Goal: Task Accomplishment & Management: Complete application form

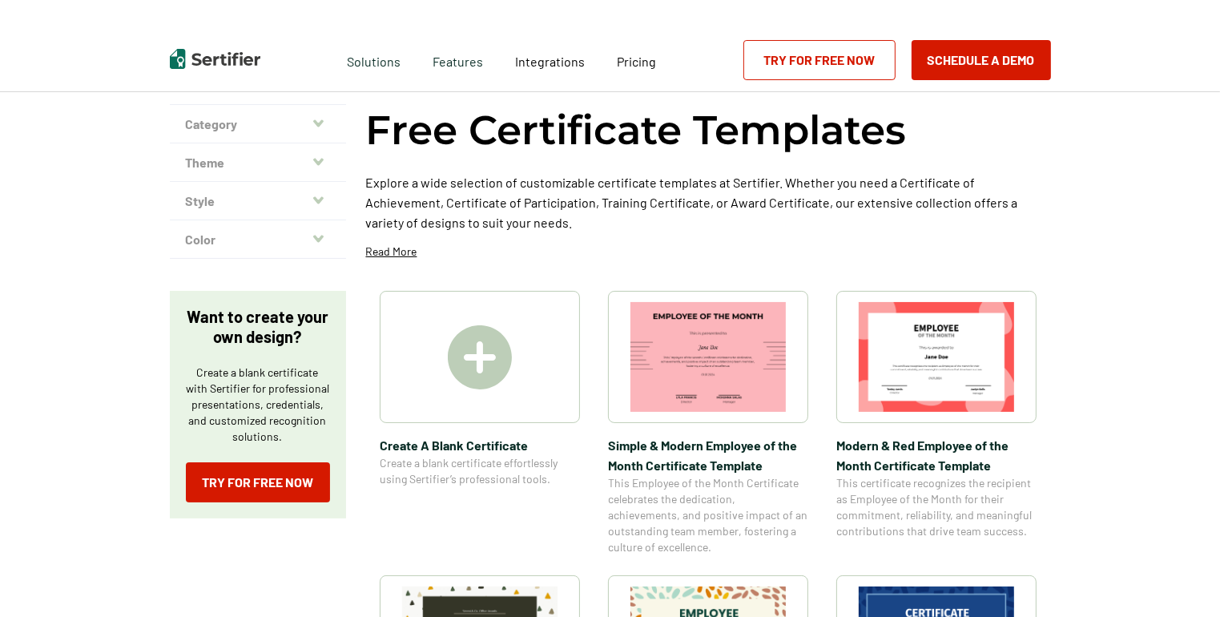
scroll to position [385, 0]
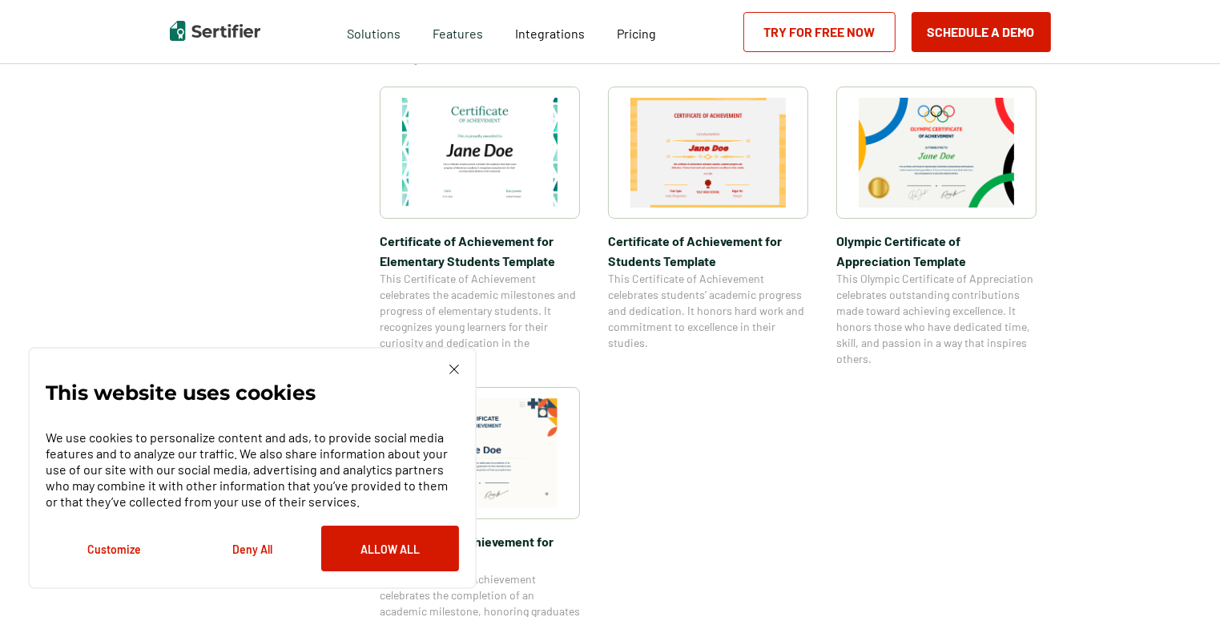
scroll to position [1218, 0]
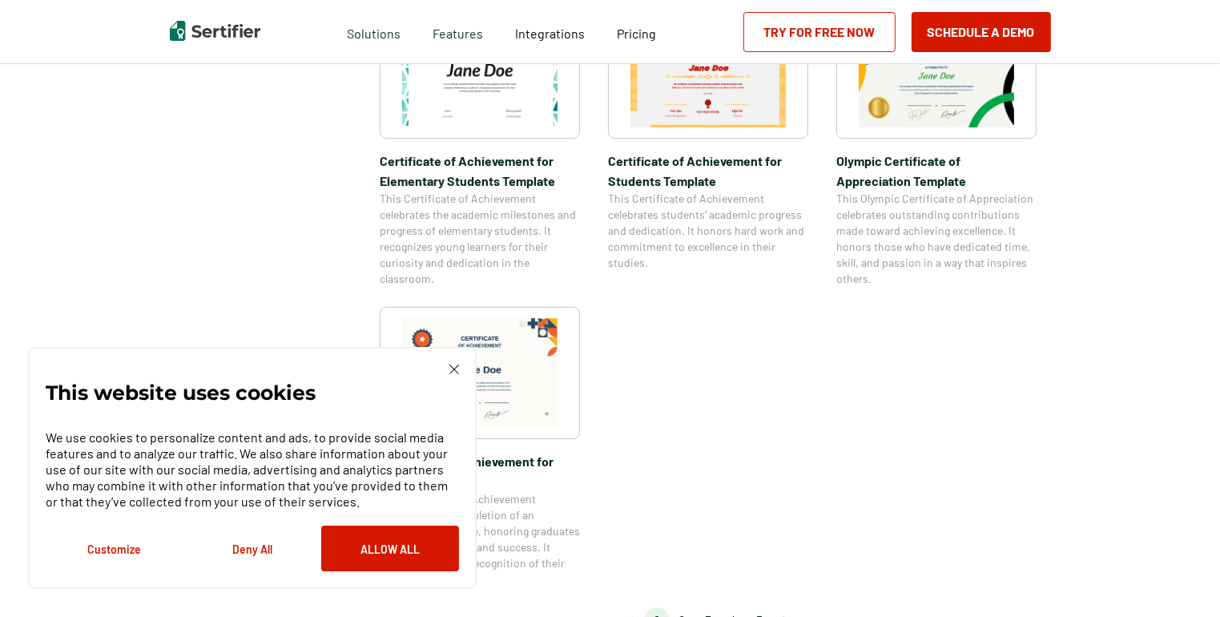
click at [455, 371] on img at bounding box center [454, 370] width 10 height 10
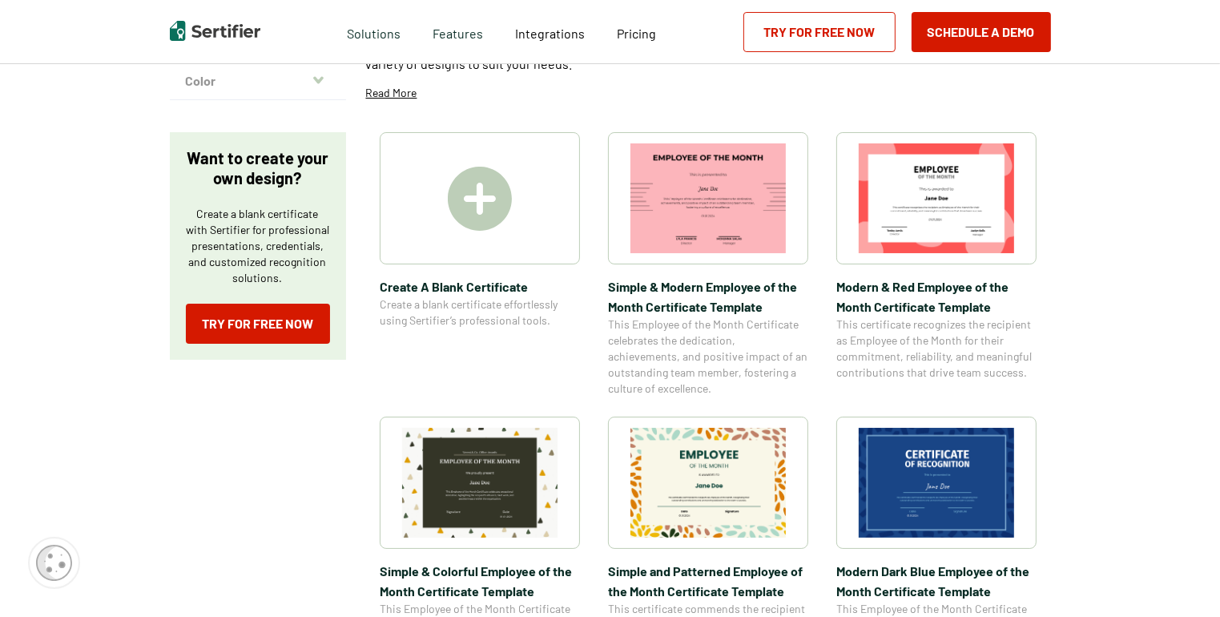
scroll to position [192, 0]
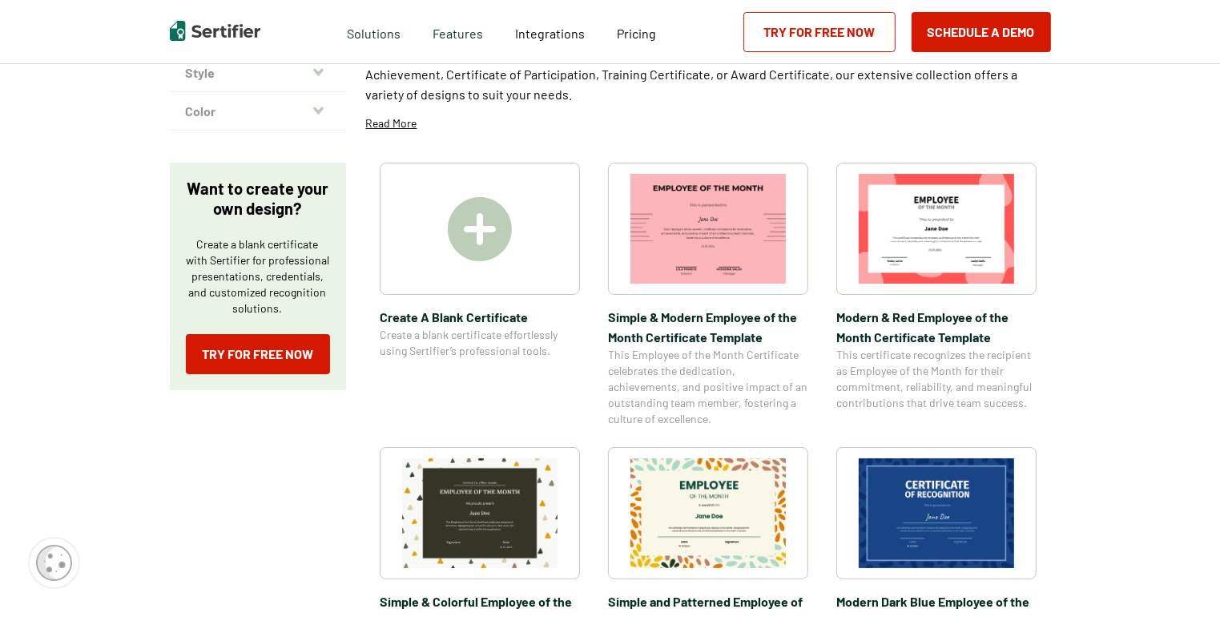
click at [497, 240] on img at bounding box center [480, 229] width 64 height 64
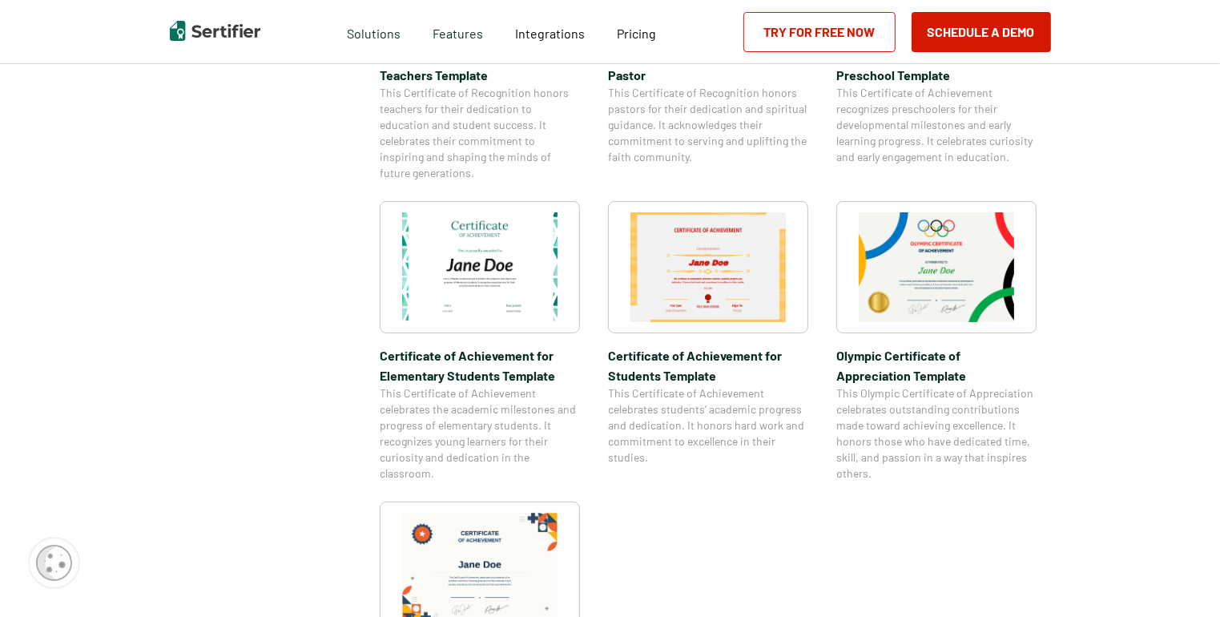
scroll to position [1026, 0]
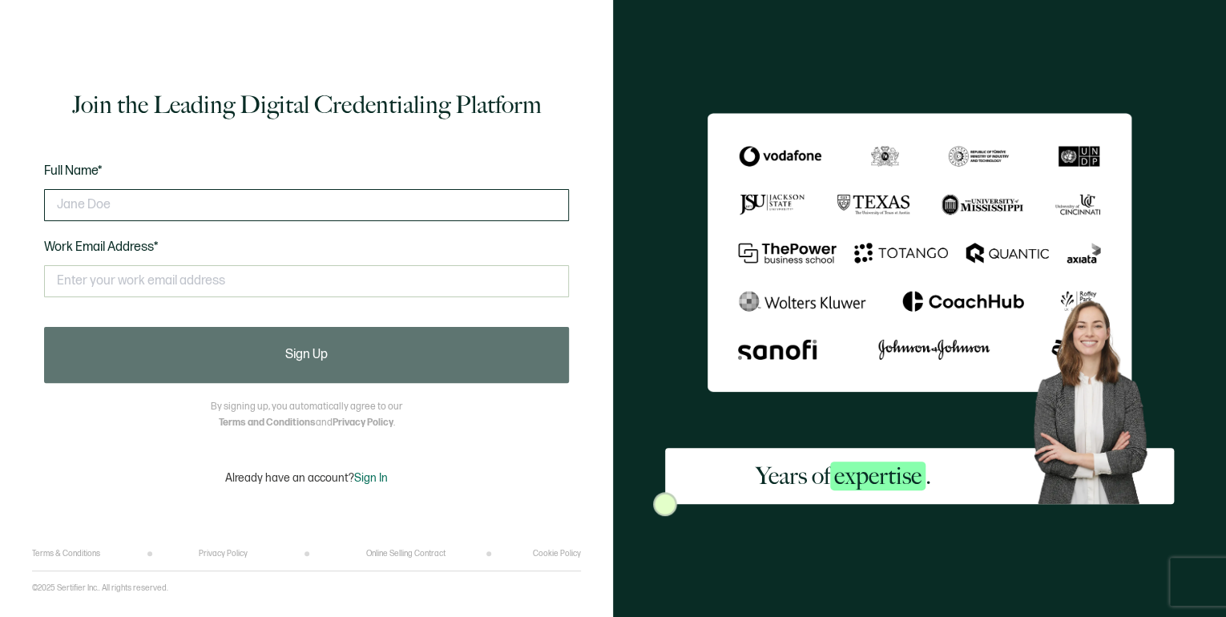
click at [398, 212] on input "text" at bounding box center [306, 205] width 525 height 32
drag, startPoint x: 398, startPoint y: 212, endPoint x: 0, endPoint y: 225, distance: 398.4
click at [0, 225] on html "Join the Leading Digital Credentialing Platform Full Name* Sgt [PERSON_NAME] Wo…" at bounding box center [613, 308] width 1226 height 617
type input "[PERSON_NAME]"
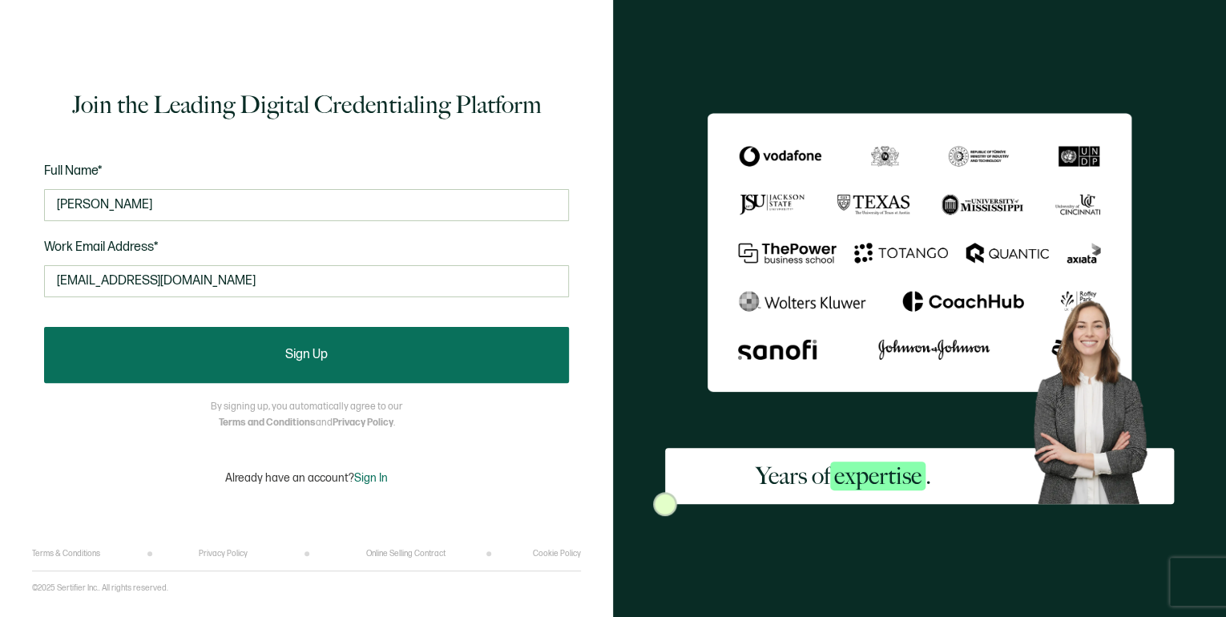
type input "[EMAIL_ADDRESS][DOMAIN_NAME]"
click at [252, 337] on button "Sign Up" at bounding box center [306, 355] width 525 height 56
